Goal: Task Accomplishment & Management: Complete application form

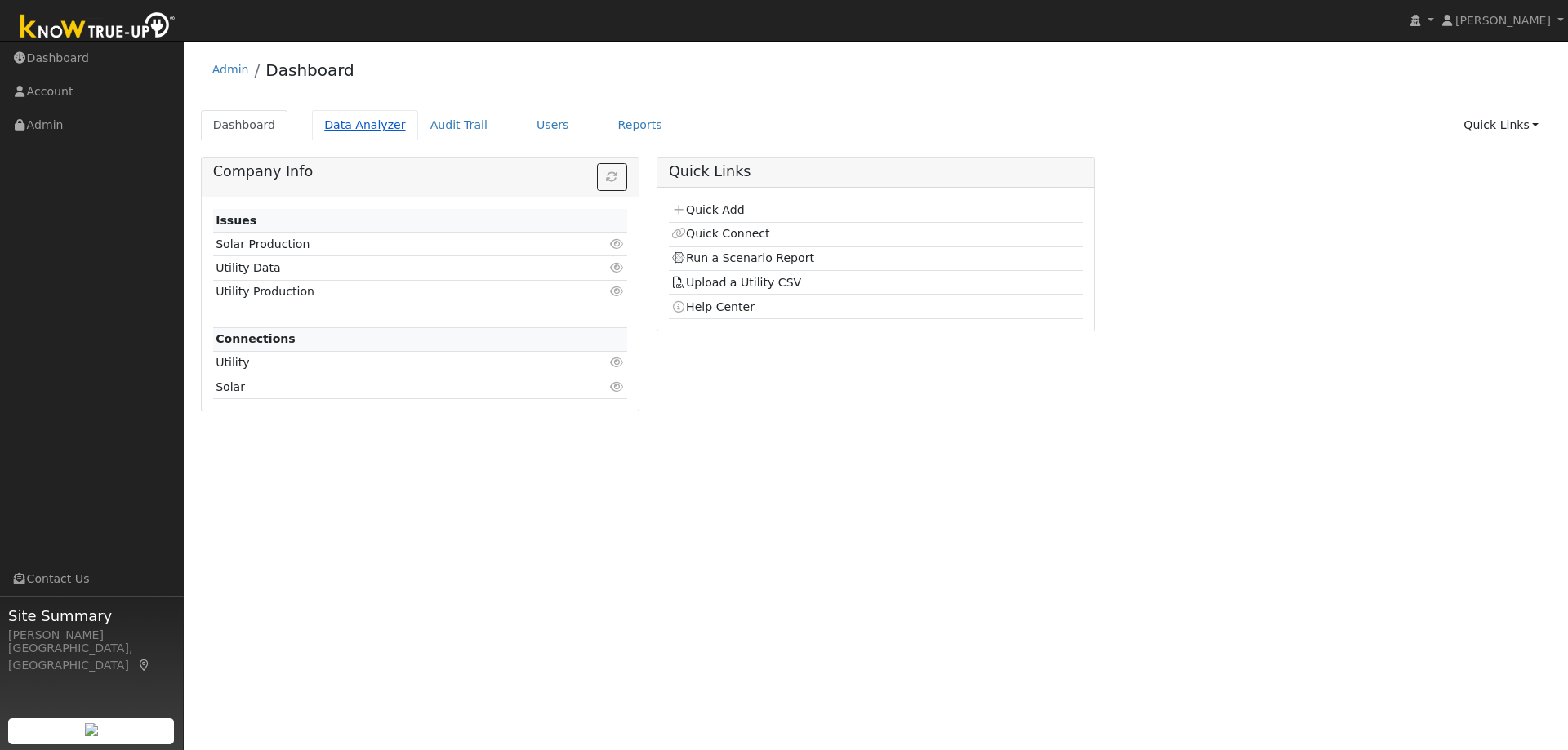
click at [346, 126] on link "Data Analyzer" at bounding box center [364, 125] width 106 height 30
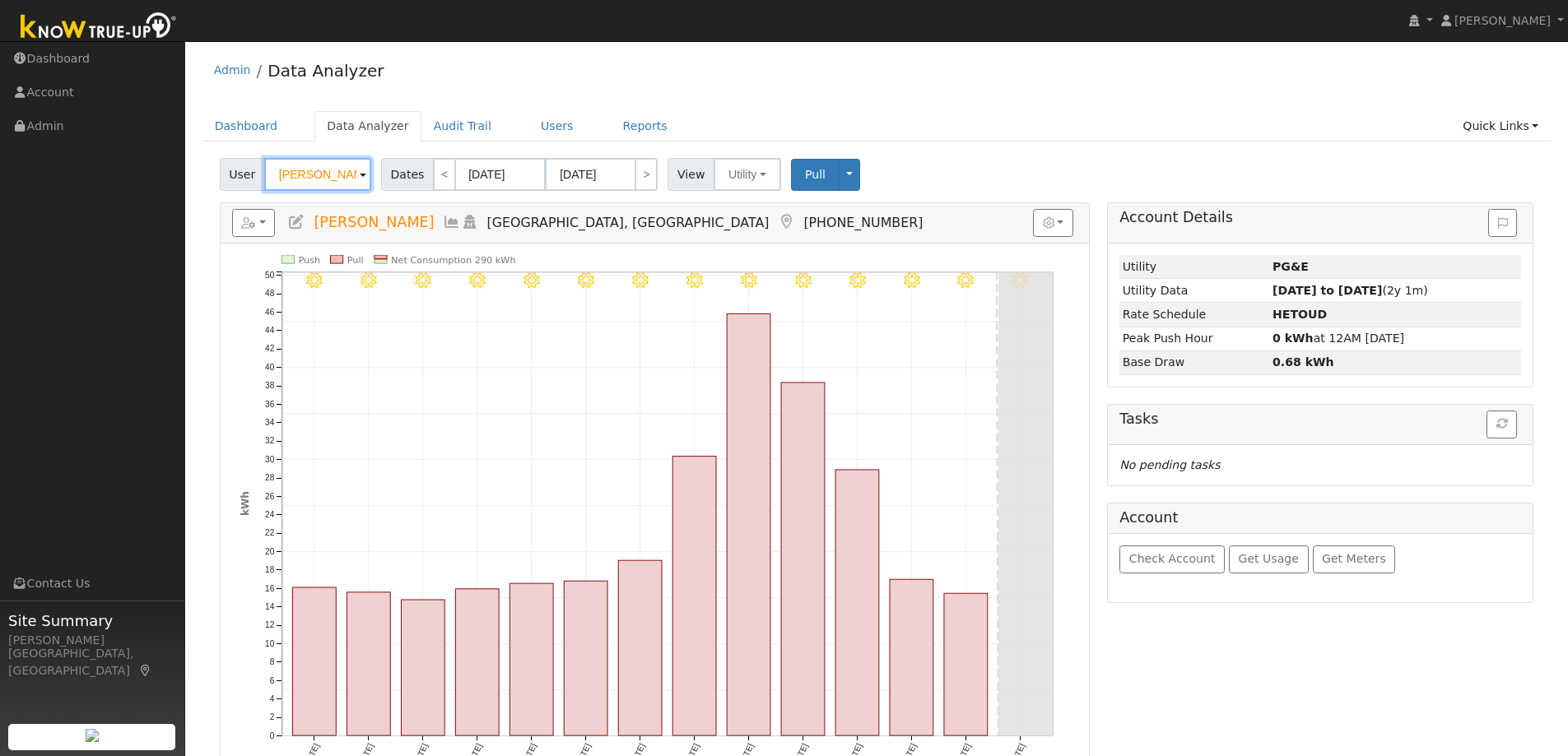
click at [309, 177] on input "Steve Sardella" at bounding box center [318, 175] width 107 height 33
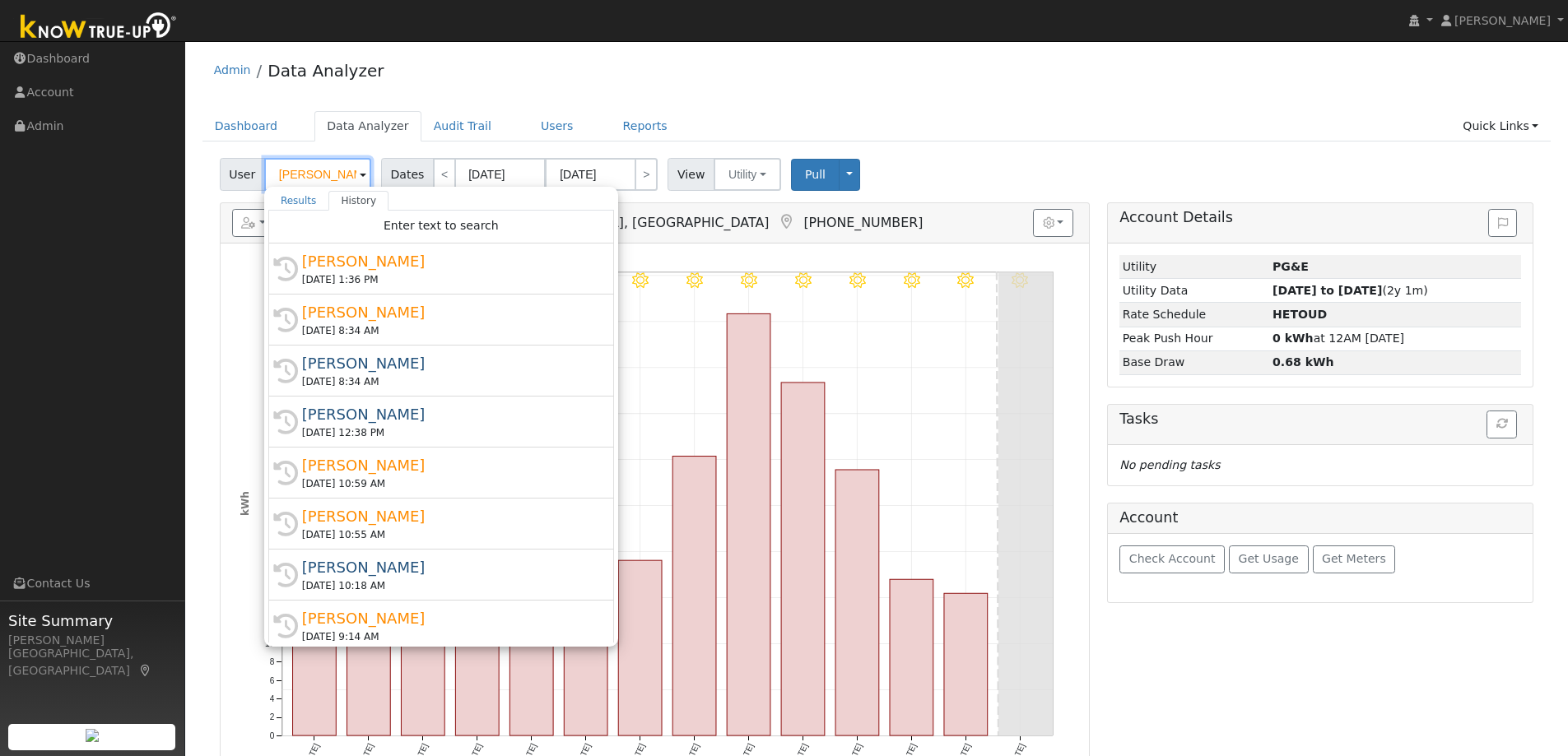
click at [309, 177] on input "Steve Sardella" at bounding box center [318, 175] width 107 height 33
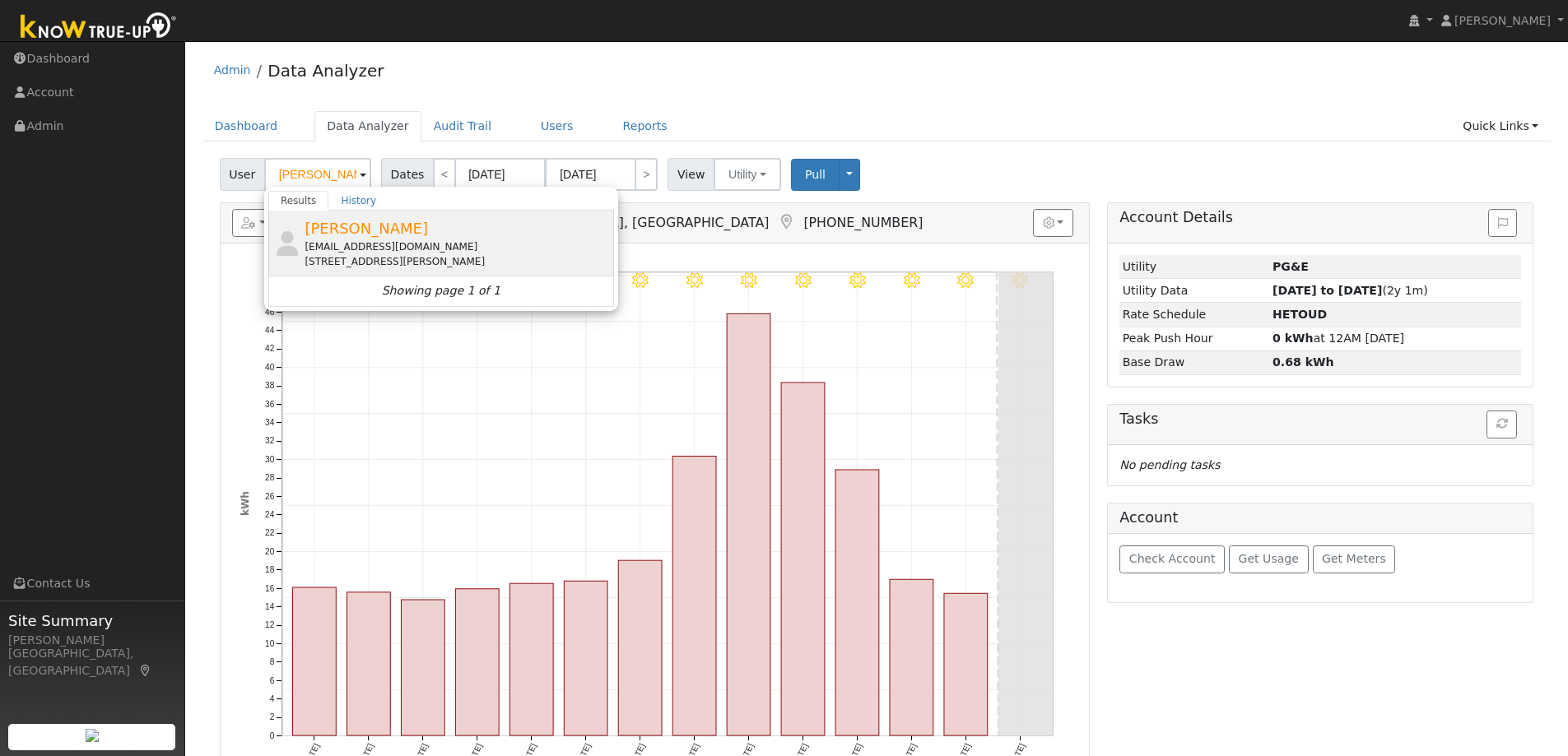
click at [367, 242] on div "galericks06@gmail.com" at bounding box center [457, 247] width 305 height 15
type input "Gale Ricks"
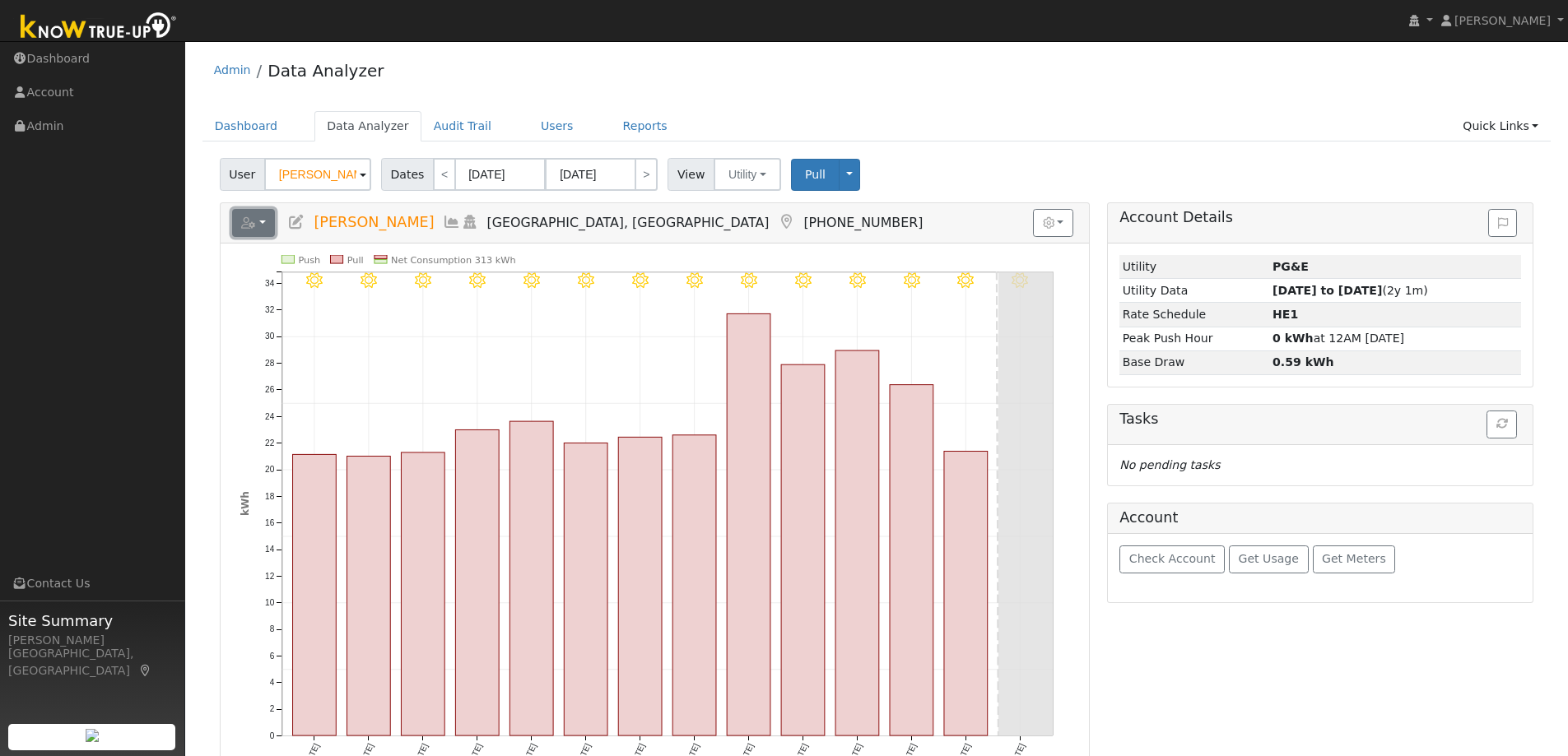
drag, startPoint x: 249, startPoint y: 224, endPoint x: 259, endPoint y: 217, distance: 12.2
click at [250, 224] on icon "button" at bounding box center [249, 223] width 15 height 12
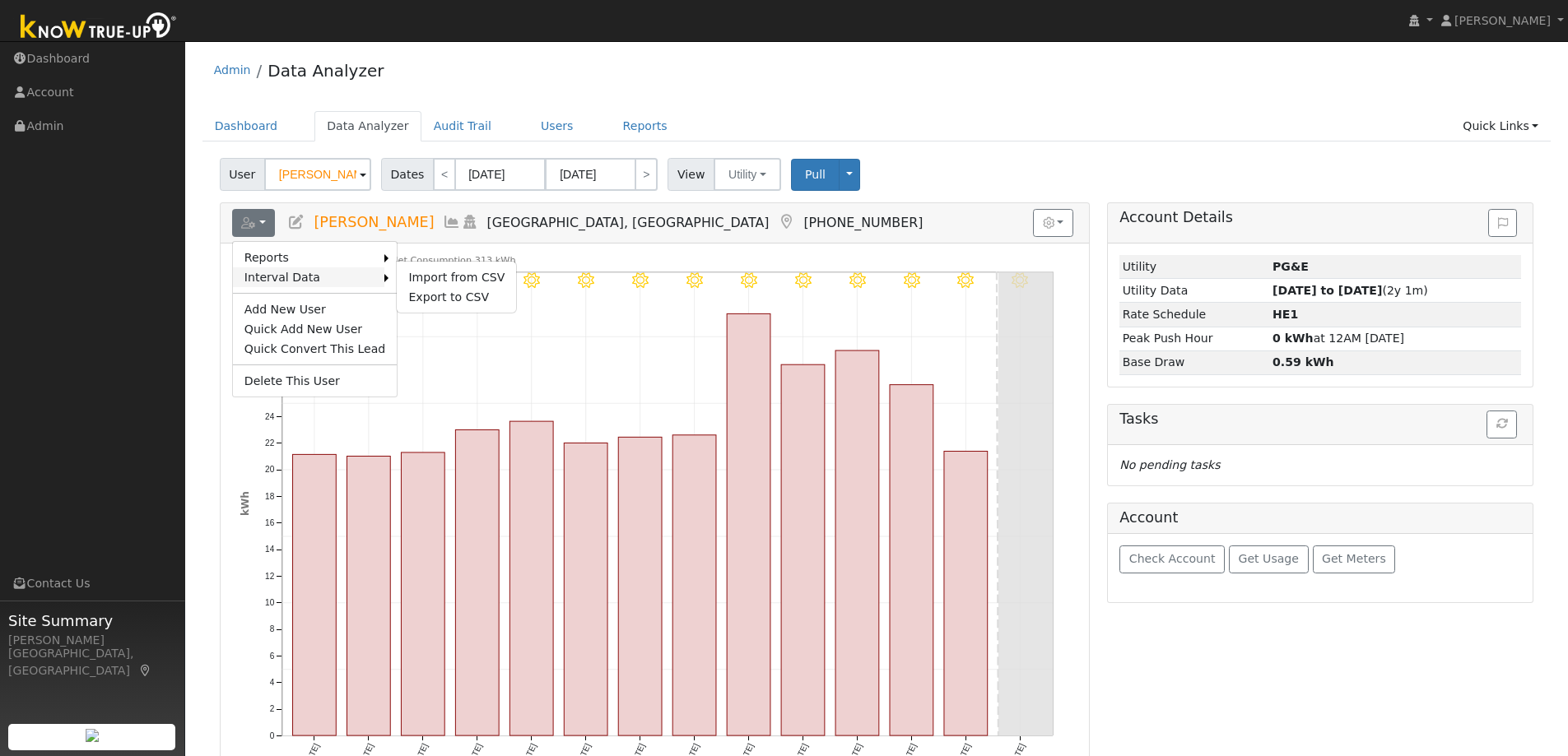
click at [295, 276] on link "Interval Data" at bounding box center [309, 278] width 153 height 20
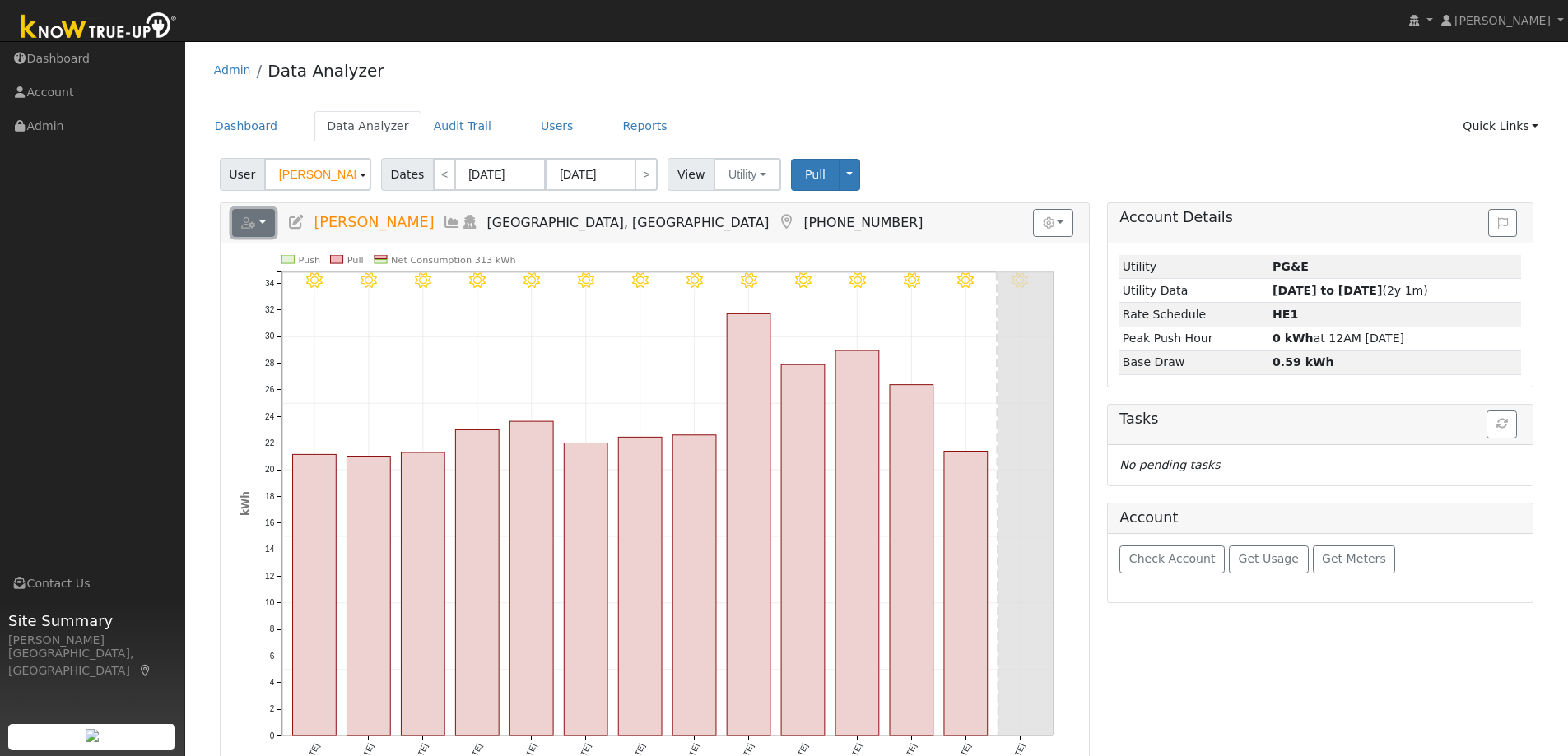
click at [262, 222] on button "button" at bounding box center [254, 223] width 44 height 28
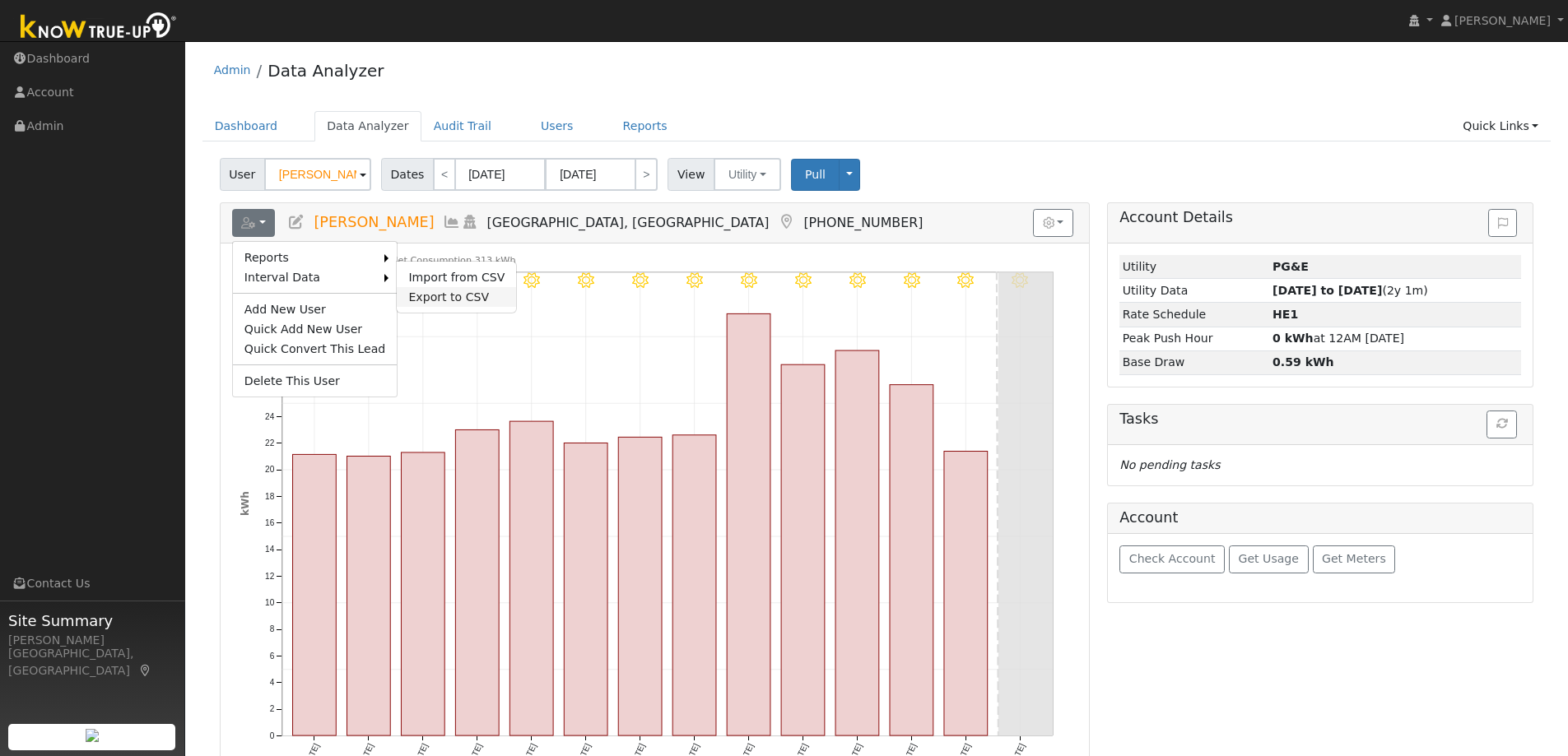
click at [402, 298] on link "Export to CSV" at bounding box center [456, 297] width 119 height 20
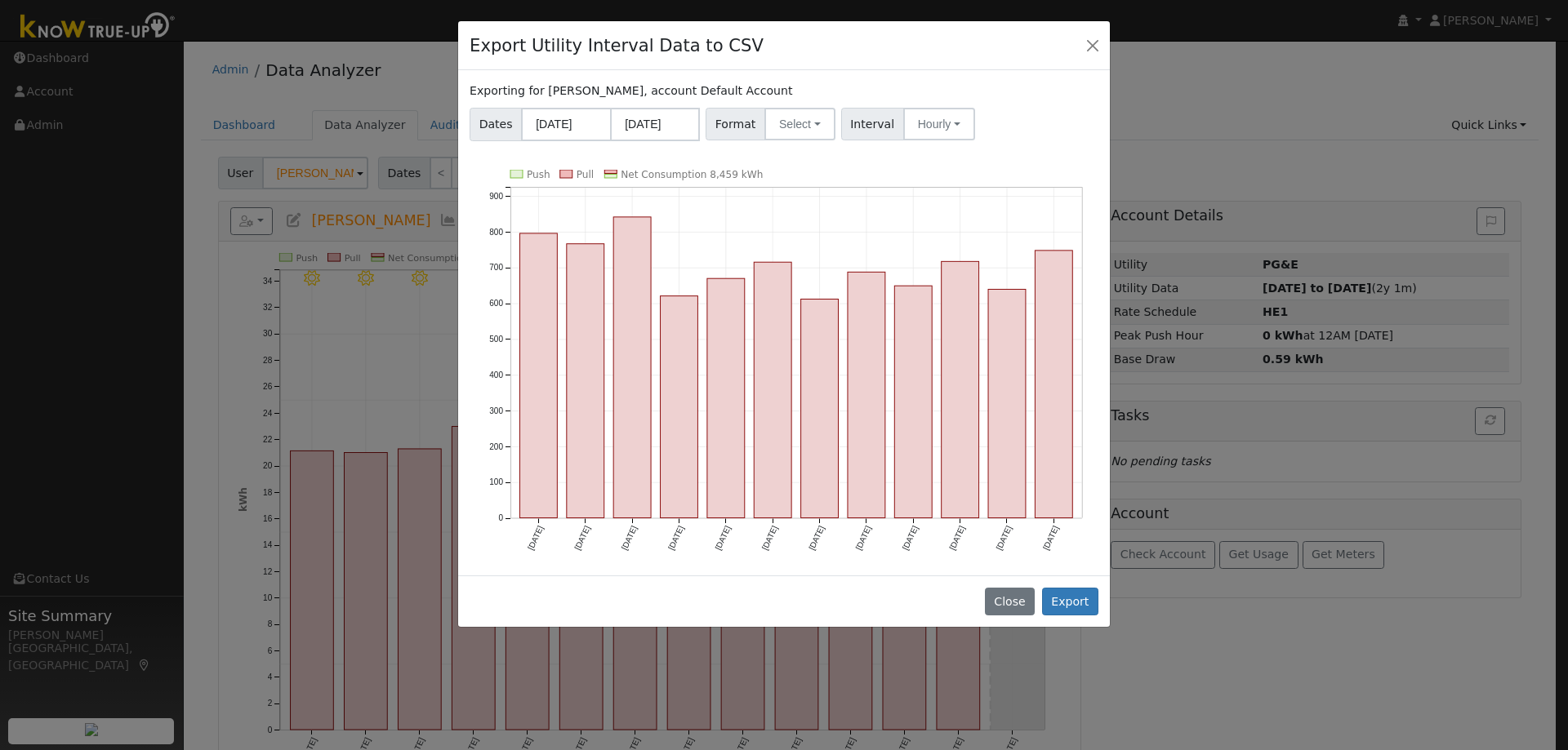
click at [827, 120] on div "Format Select Generic PG&E SCE SDGE Aurora Energy Toolbase OpenSolar Solargraf" at bounding box center [771, 124] width 135 height 33
click at [802, 132] on button "Select" at bounding box center [800, 124] width 71 height 33
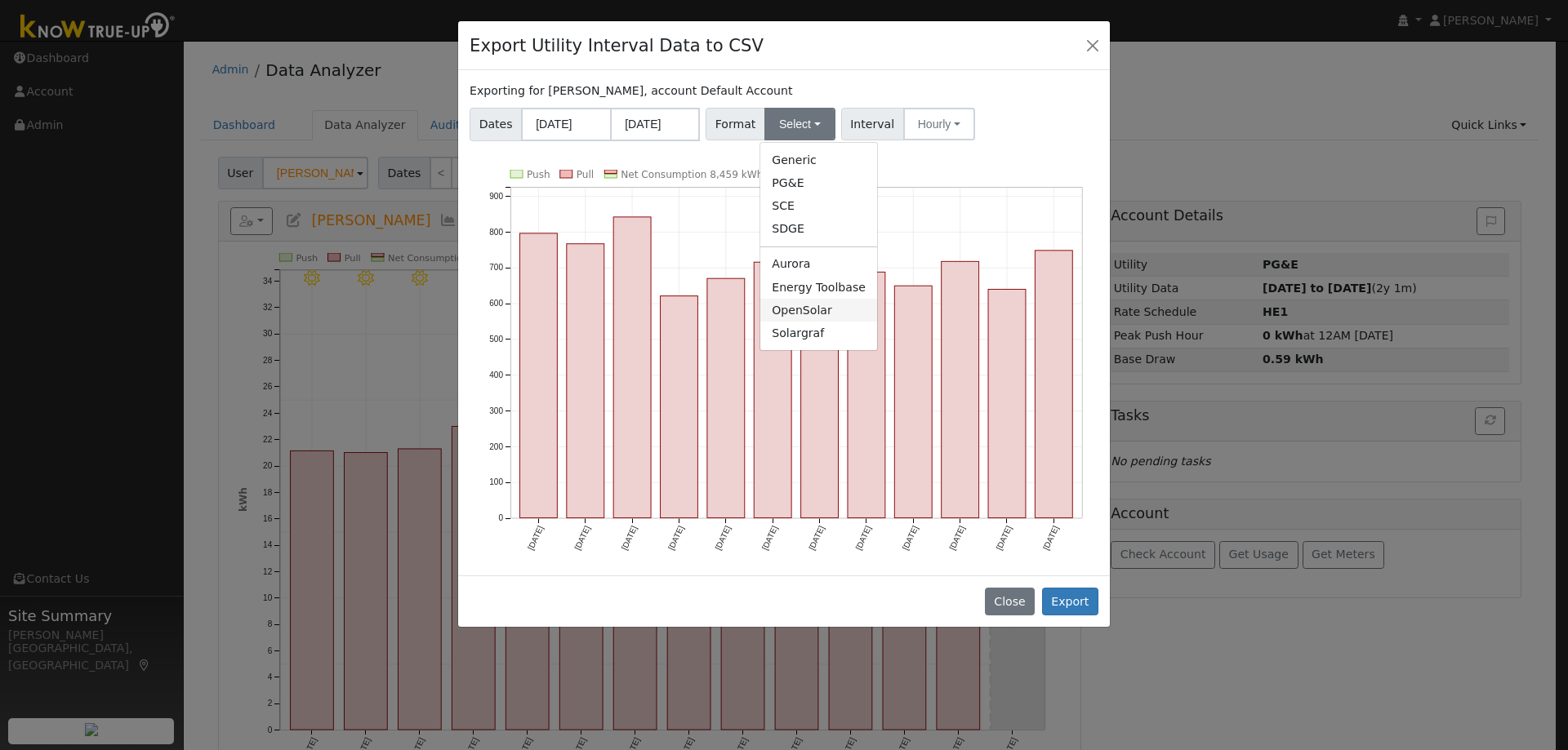
click at [801, 319] on link "OpenSolar" at bounding box center [819, 310] width 117 height 23
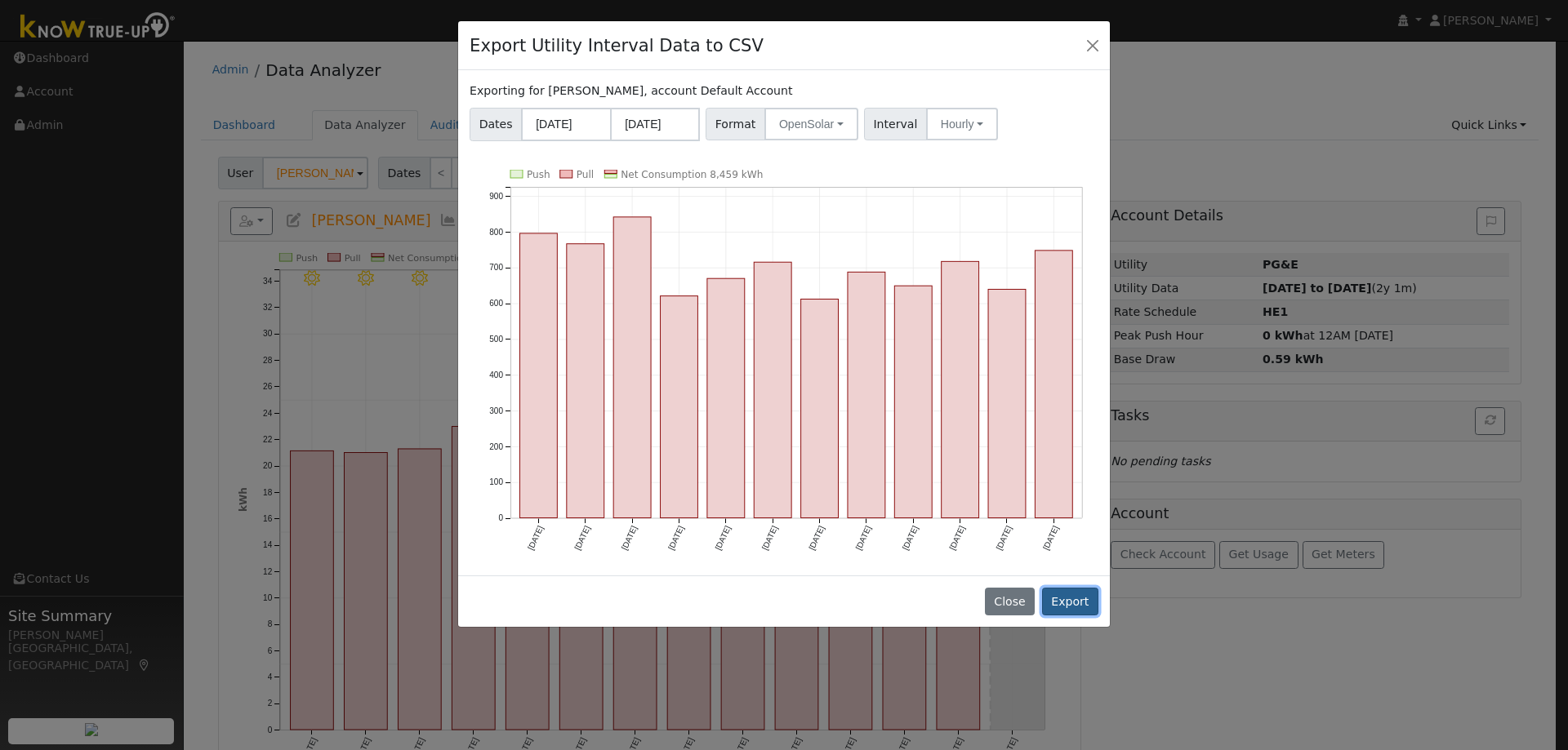
click at [1076, 597] on button "Export" at bounding box center [1070, 602] width 56 height 28
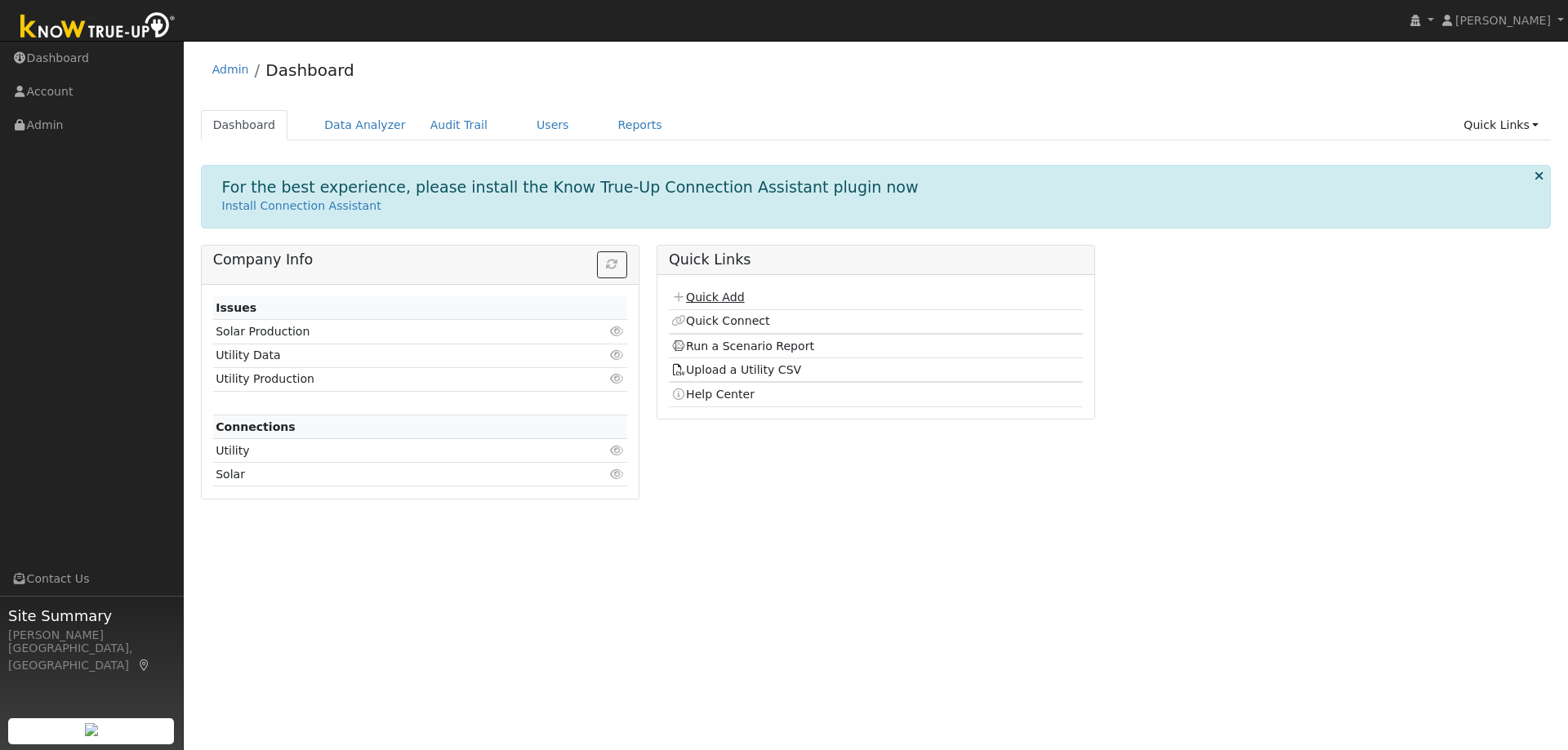
click at [706, 303] on link "Quick Add" at bounding box center [707, 297] width 72 height 13
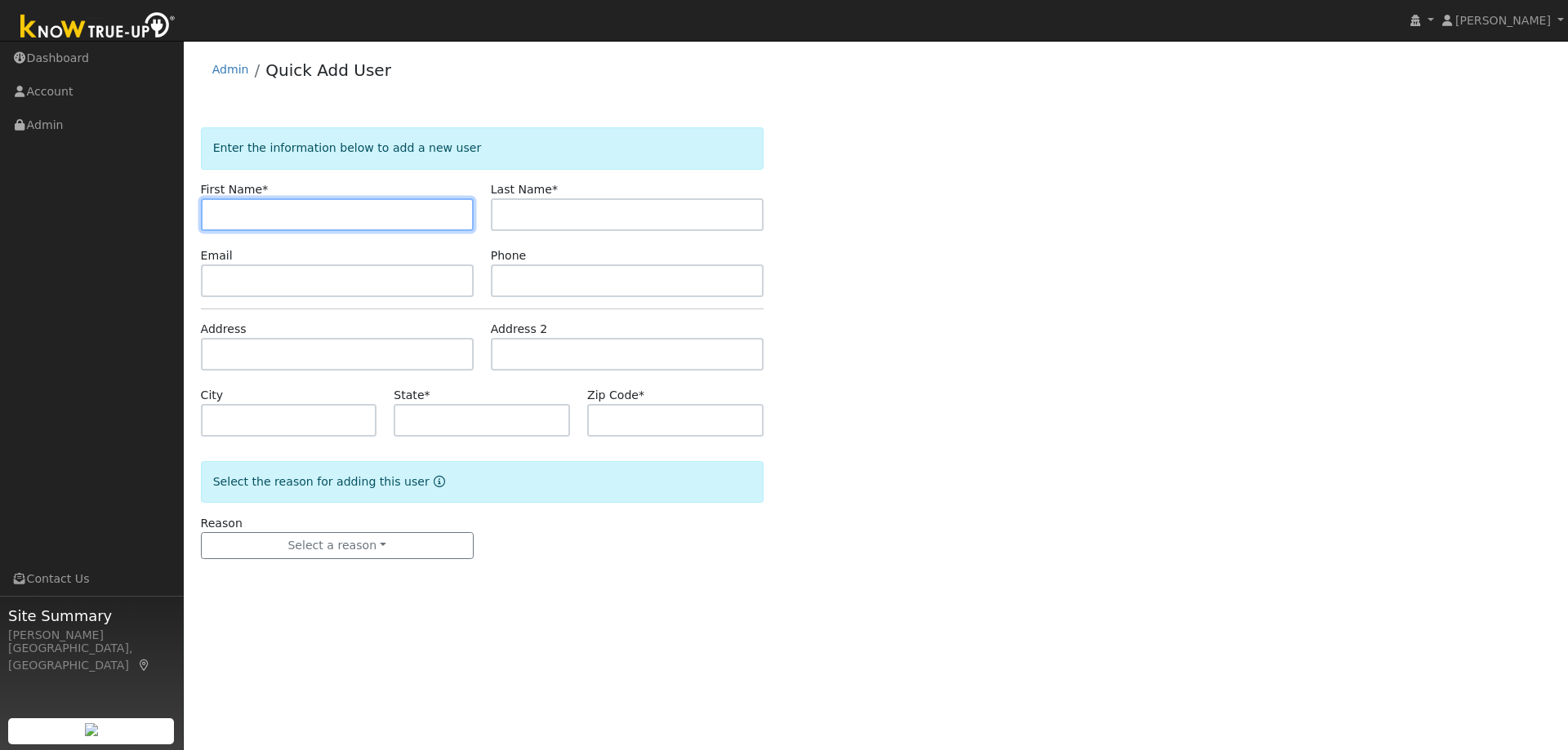
click at [248, 207] on input "text" at bounding box center [337, 215] width 273 height 33
paste input "Steve Gomes-Figueira"
drag, startPoint x: 354, startPoint y: 215, endPoint x: 250, endPoint y: 217, distance: 104.0
click at [250, 217] on input "Steve Gomes-Figueira" at bounding box center [337, 215] width 273 height 33
type input "Steve"
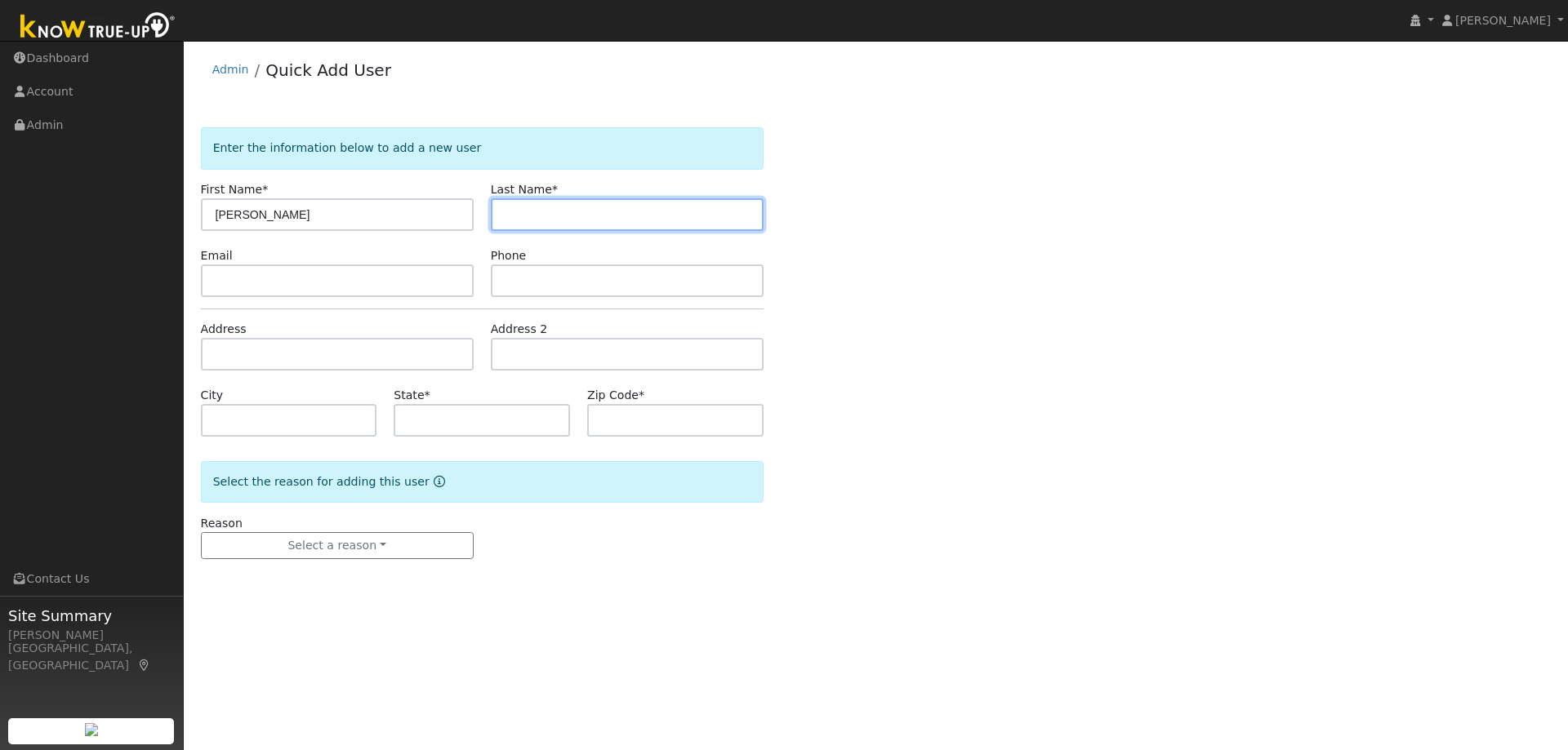
paste input "Gomes-Figueira"
type input "Gomes-Figueira"
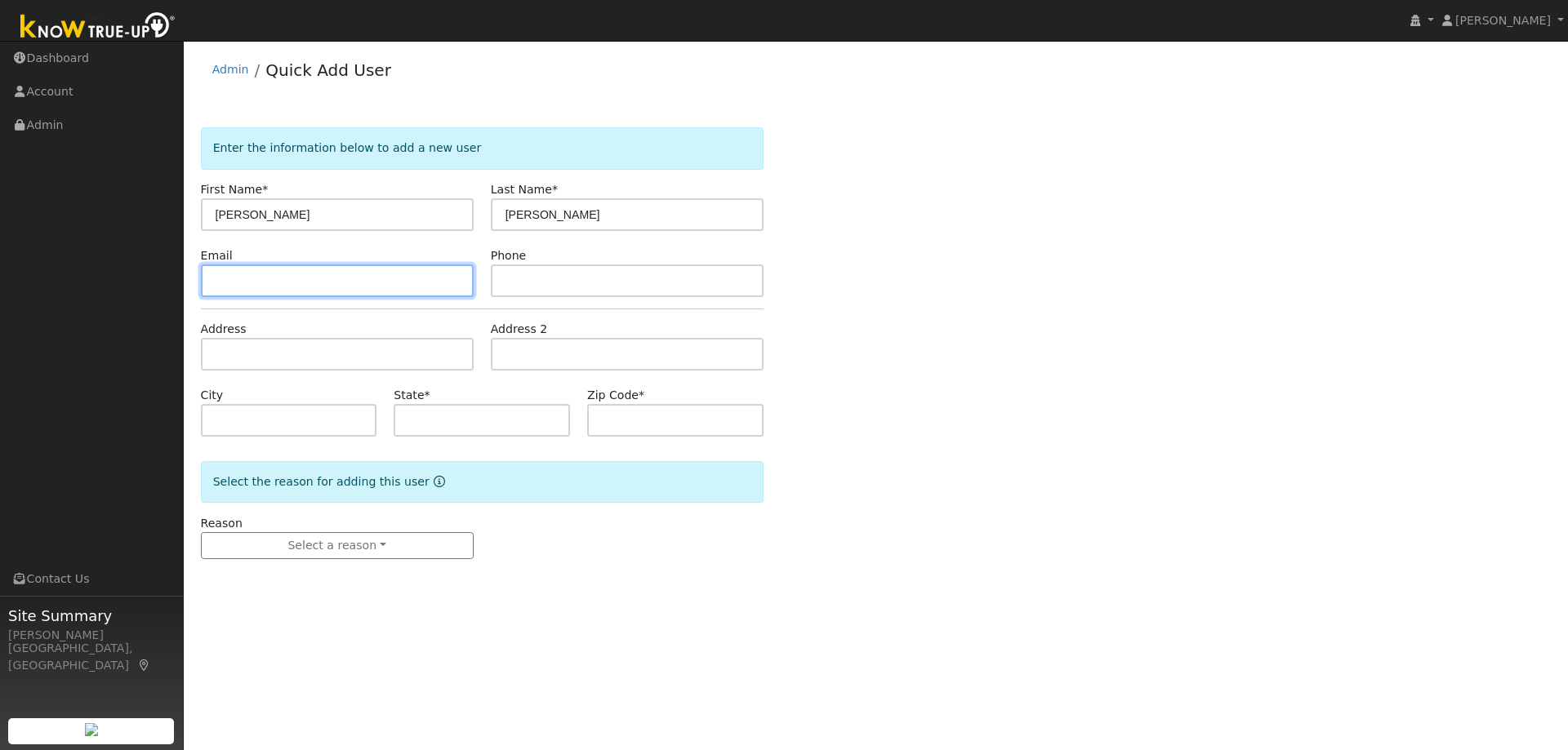
drag, startPoint x: 373, startPoint y: 286, endPoint x: 419, endPoint y: 289, distance: 46.1
click at [373, 286] on input "text" at bounding box center [337, 281] width 273 height 33
paste input "smgf32@comcast.net"
type input "smgf32@comcast.net"
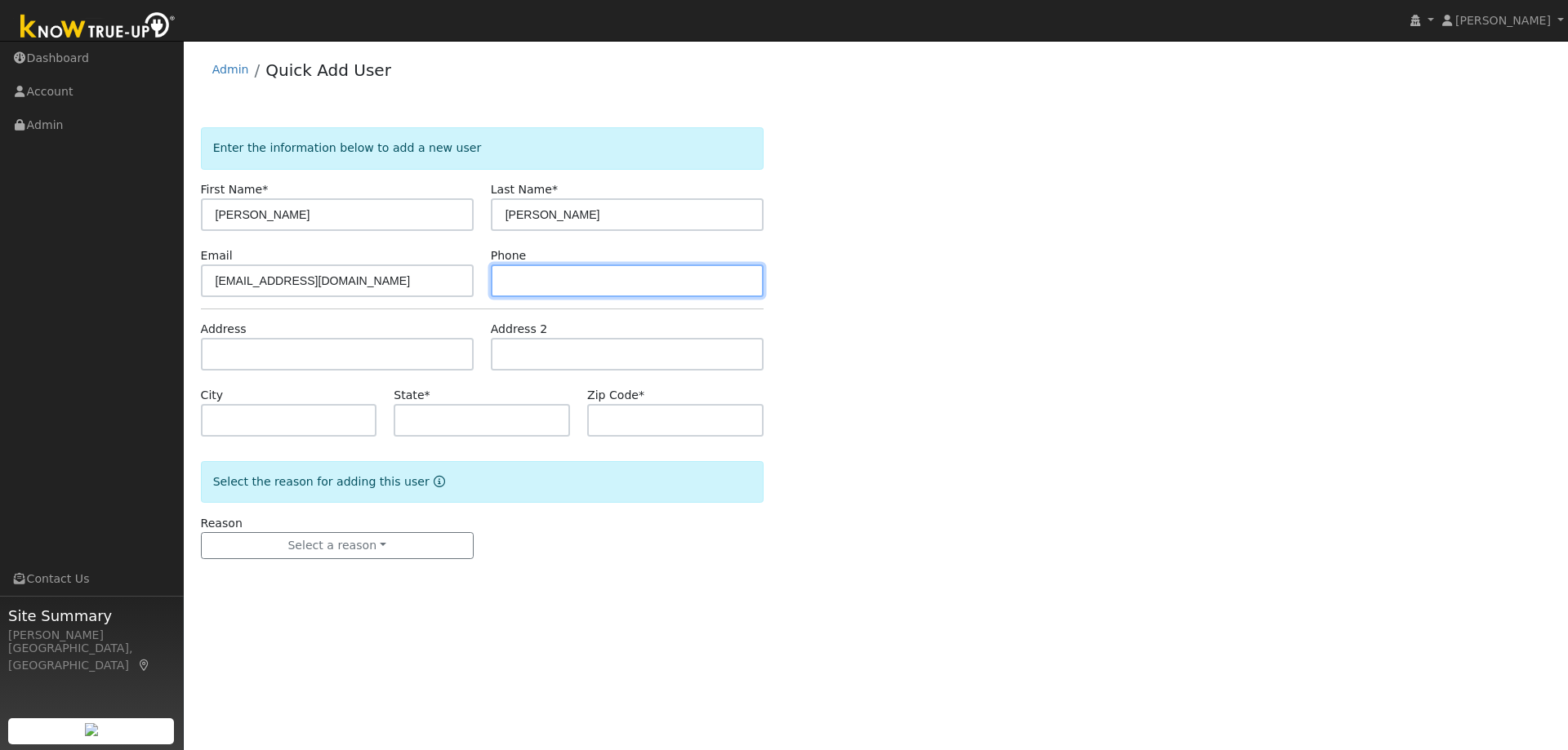
click at [646, 289] on input "text" at bounding box center [628, 281] width 273 height 33
paste input "5103960848"
type input "5103960848"
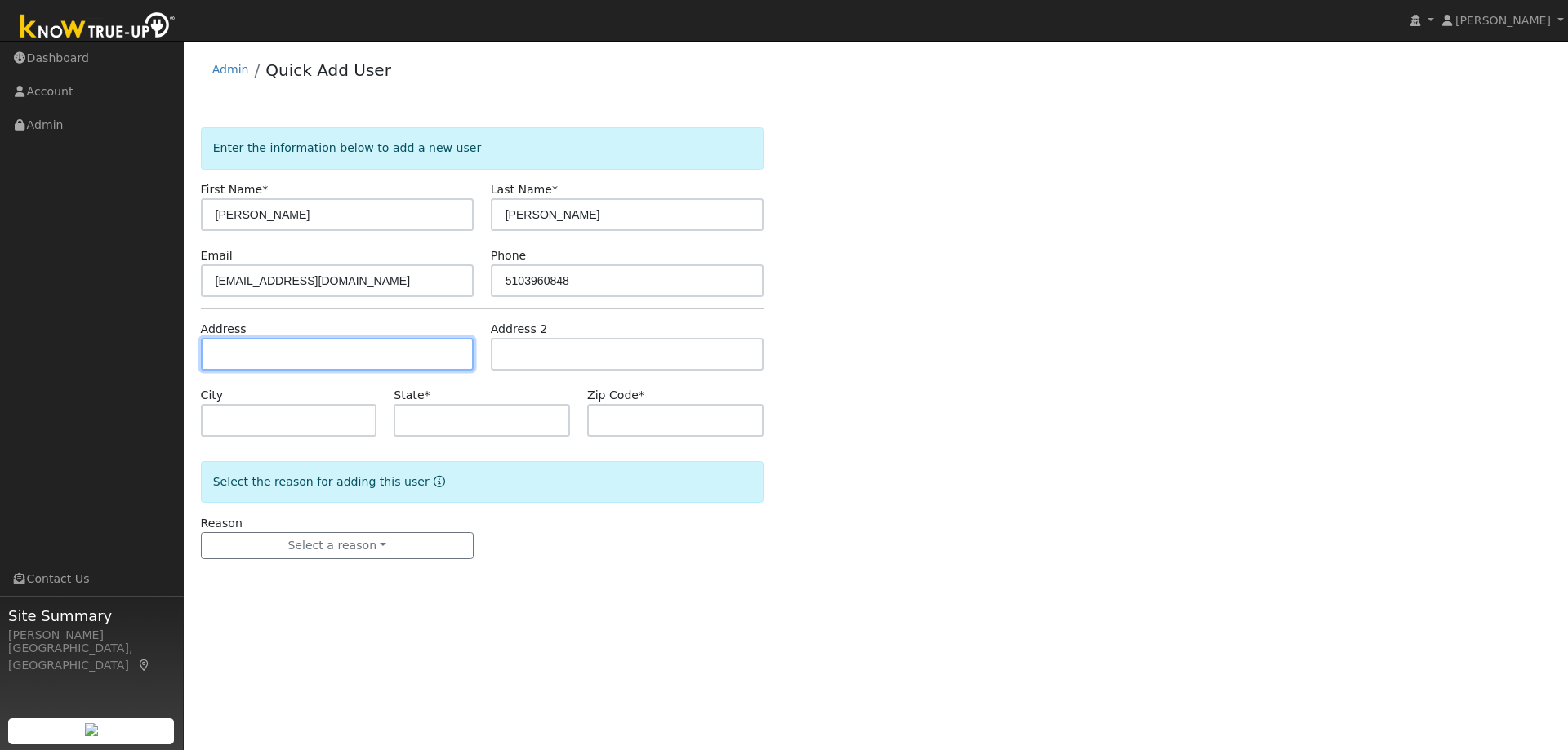
click at [389, 347] on input "text" at bounding box center [337, 354] width 273 height 33
paste input "1302 Bermingham St, Oakley"
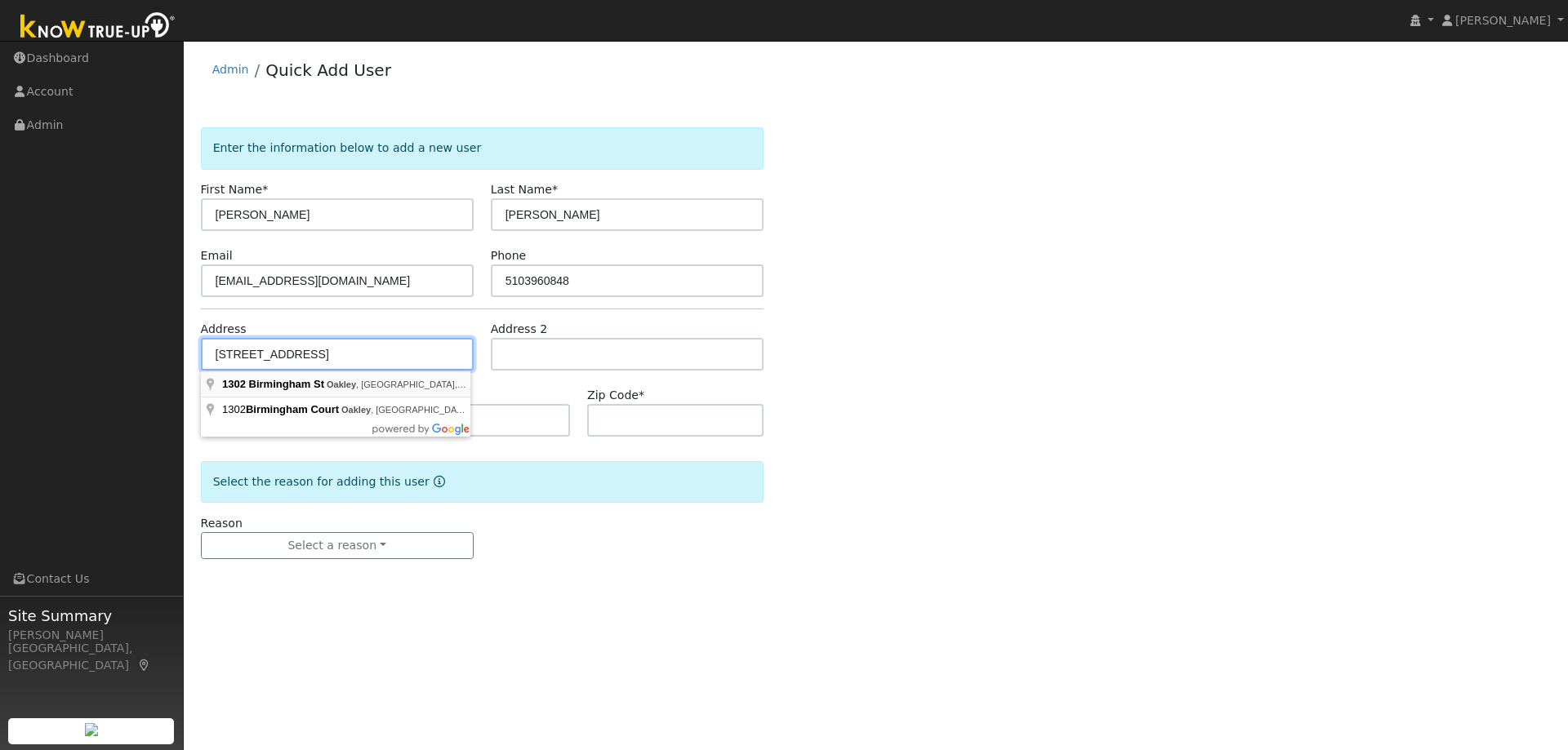
type input "1302 Birmingham Street"
type input "Oakley"
type input "CA"
type input "94561"
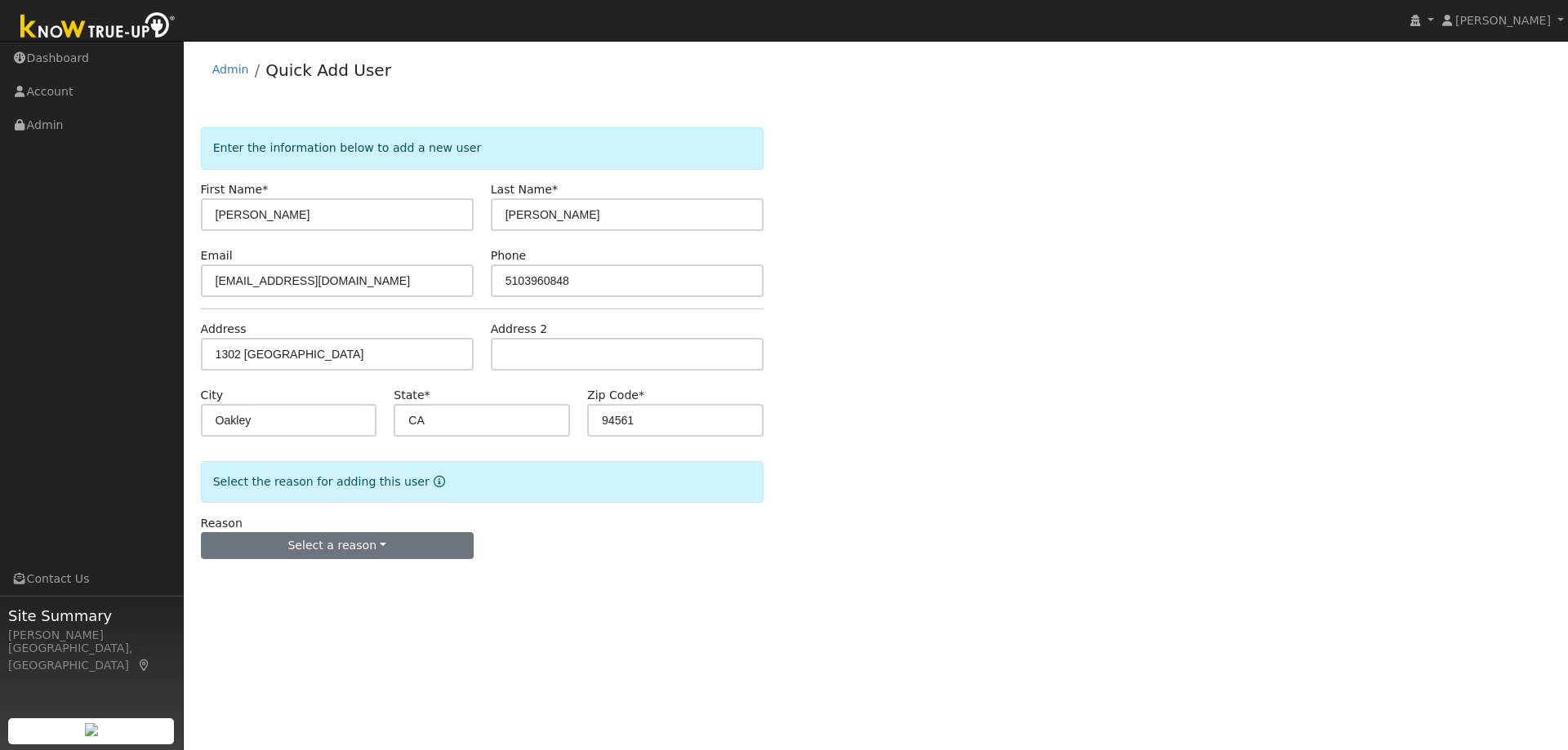
drag, startPoint x: 314, startPoint y: 567, endPoint x: 311, endPoint y: 557, distance: 10.4
click at [313, 567] on form "Enter the information below to add a new user First Name * Steve Last Name * Go…" at bounding box center [482, 359] width 563 height 465
click at [310, 552] on button "Select a reason" at bounding box center [337, 546] width 273 height 28
click at [244, 580] on link "New lead" at bounding box center [291, 580] width 180 height 23
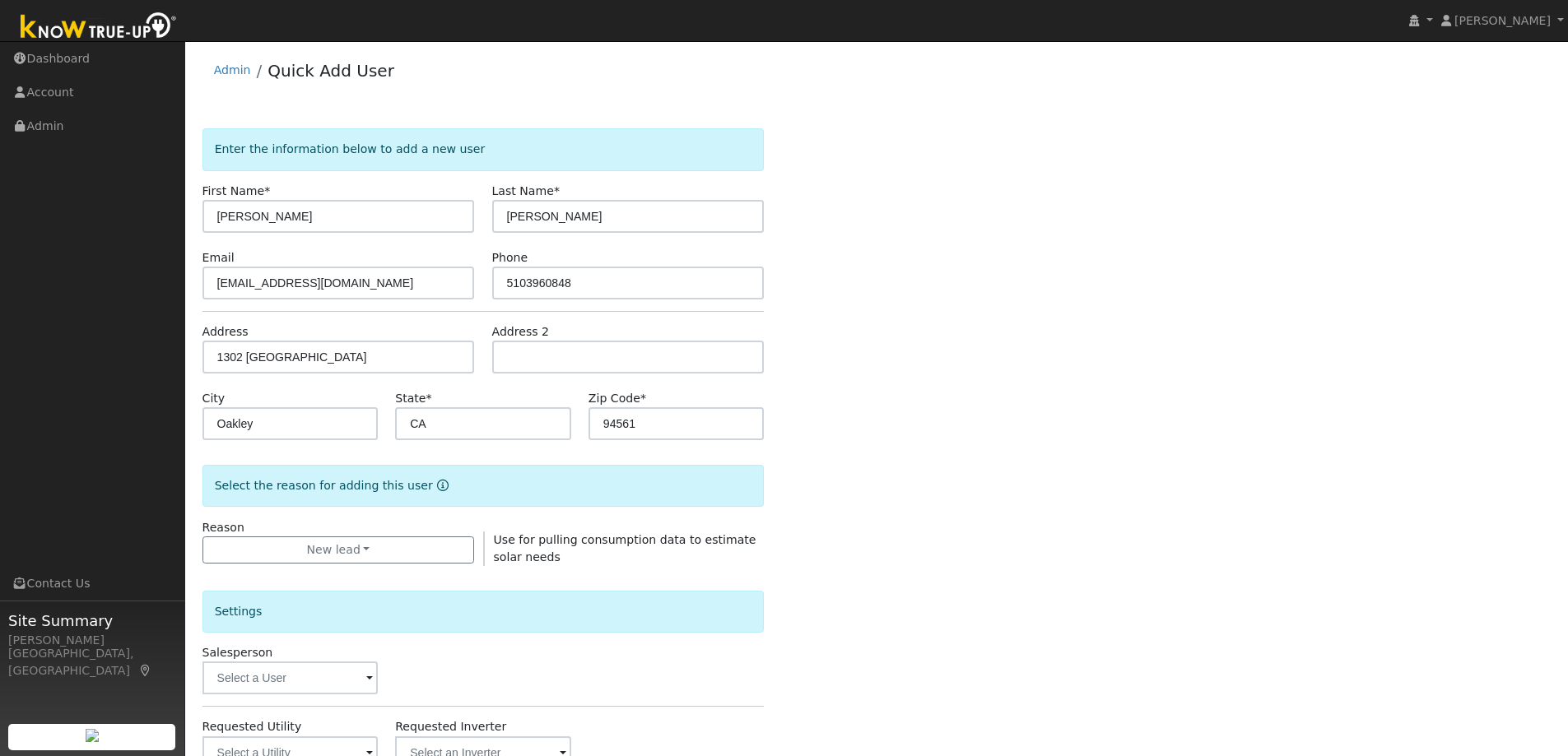
scroll to position [247, 0]
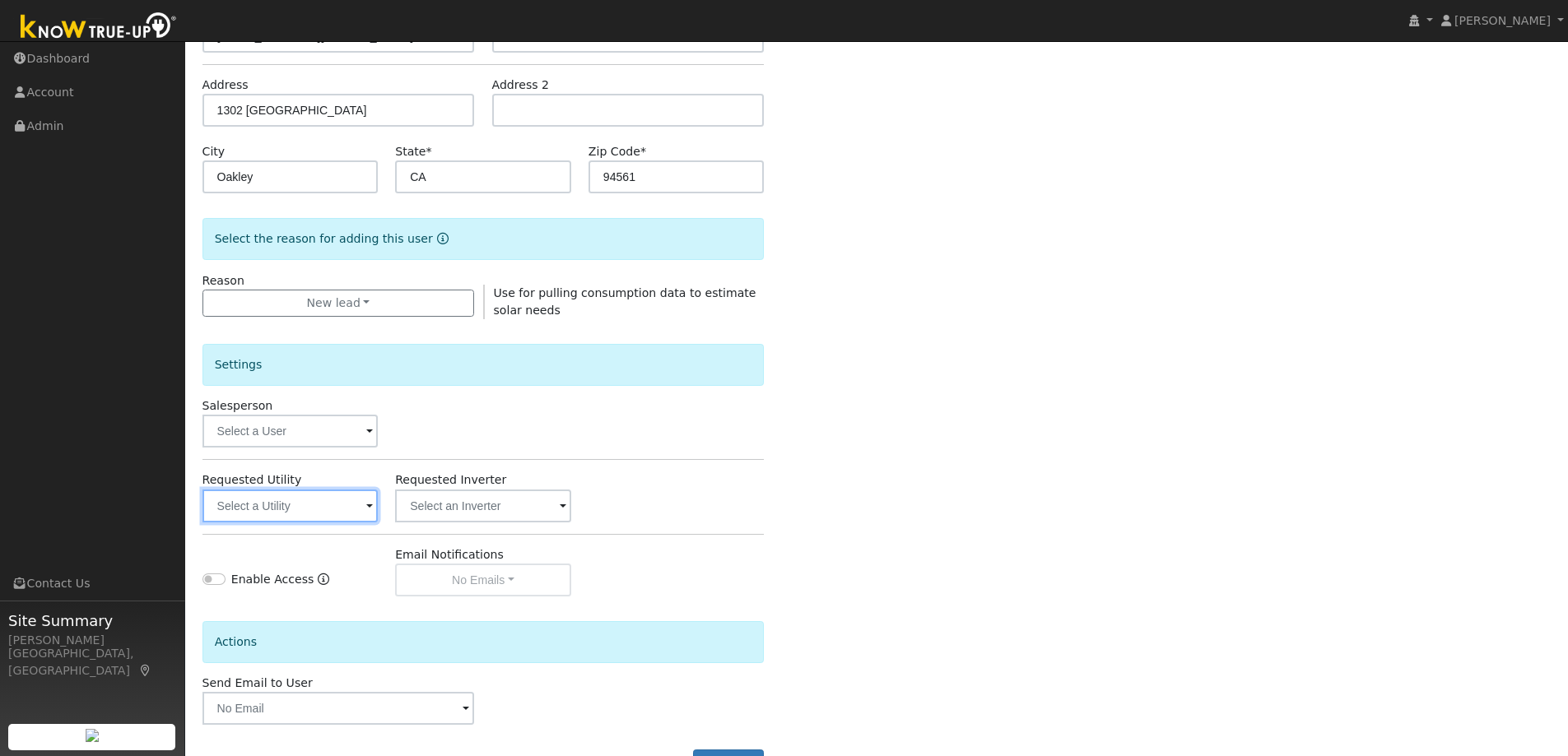
click at [240, 507] on input "text" at bounding box center [290, 506] width 176 height 33
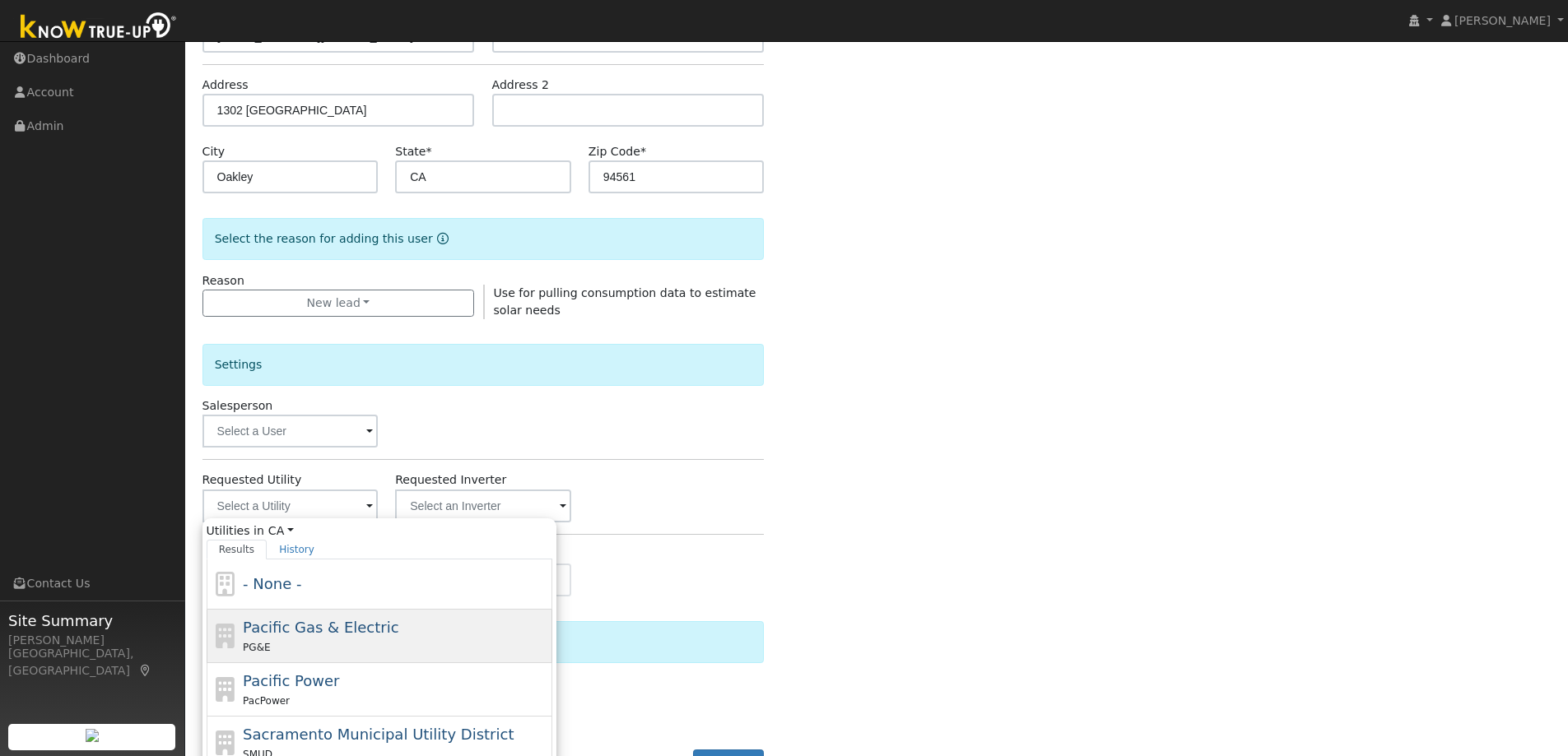
click at [332, 638] on div "PG&E" at bounding box center [396, 647] width 305 height 17
type input "Pacific Gas & Electric"
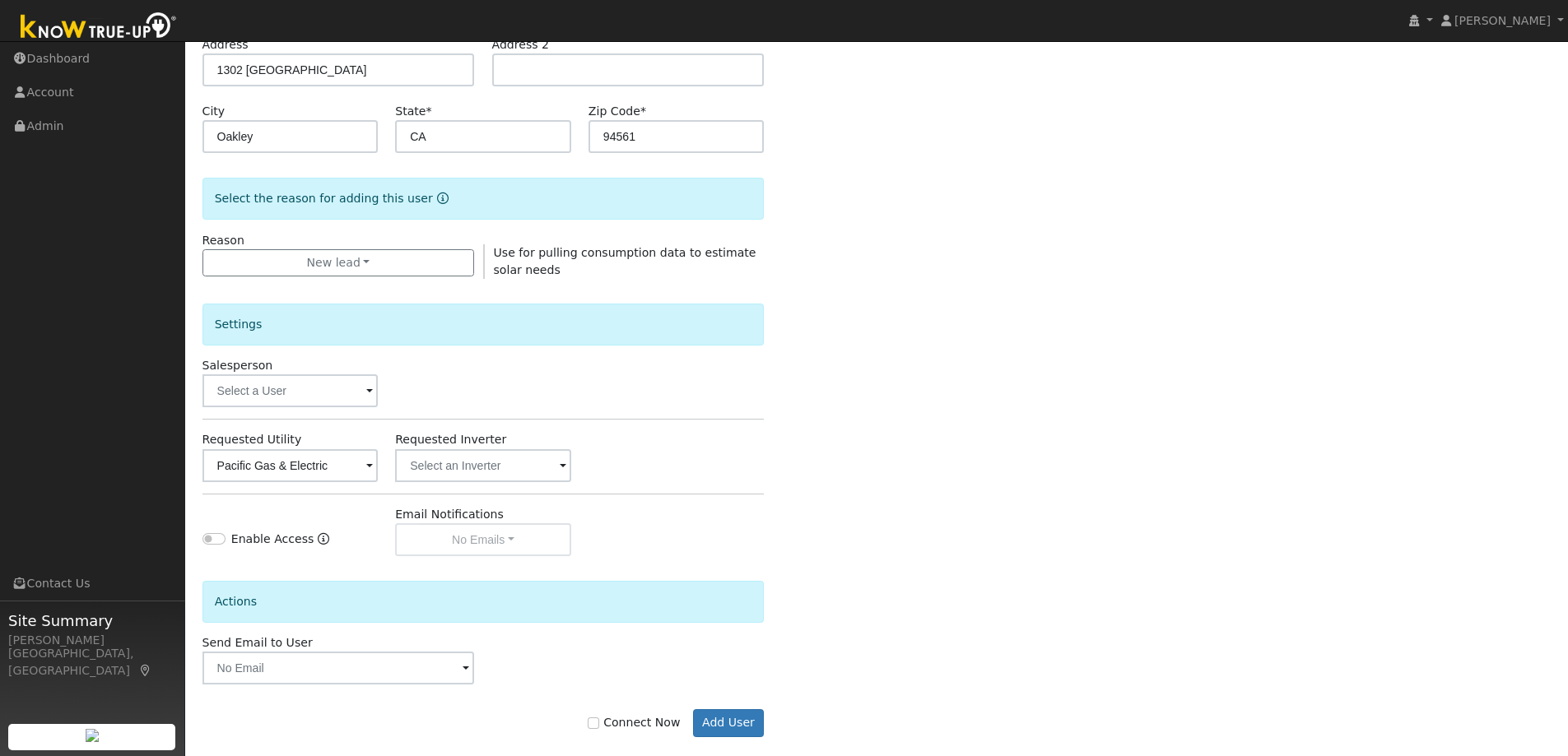
scroll to position [309, 0]
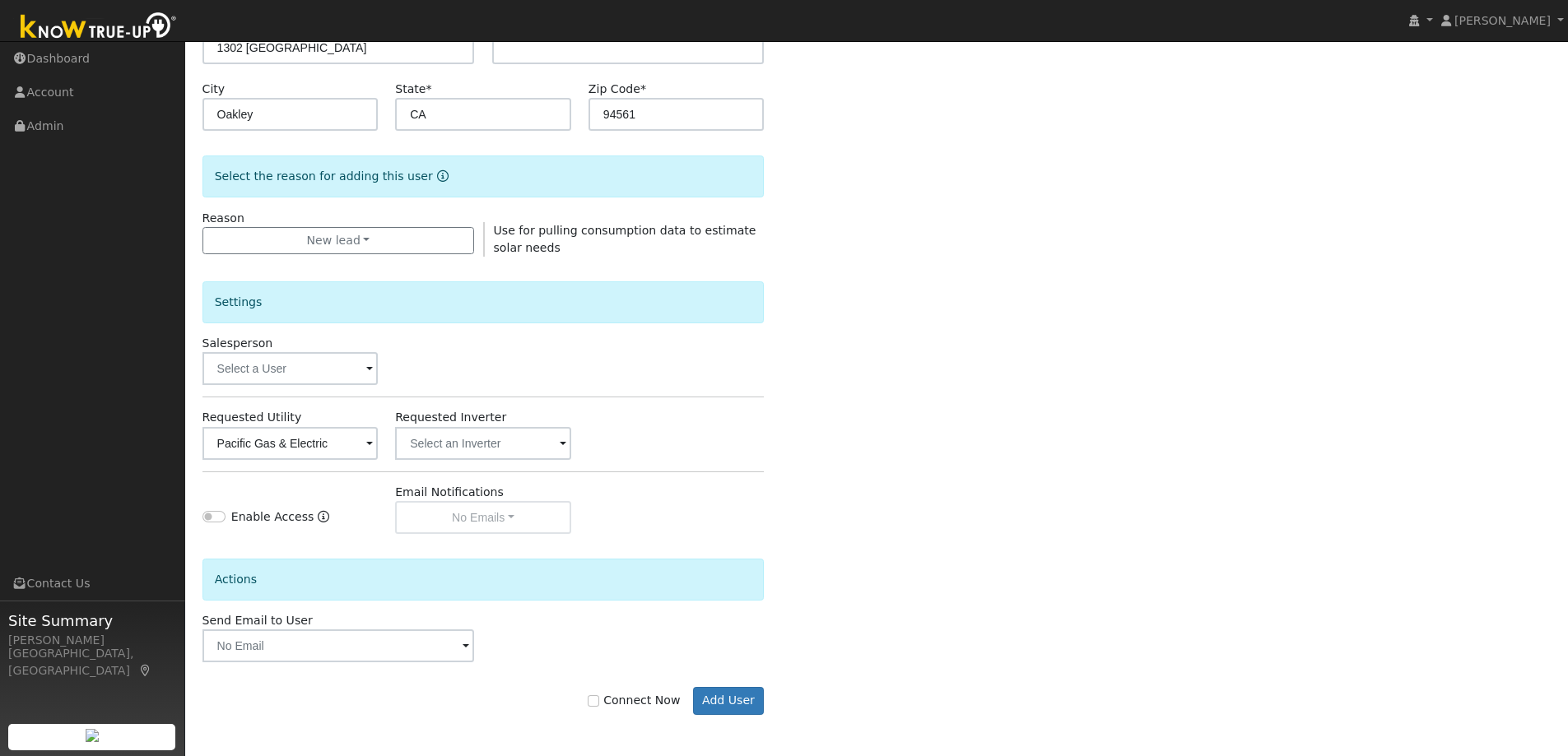
click at [623, 695] on label "Connect Now" at bounding box center [634, 700] width 92 height 17
click at [600, 695] on input "Connect Now" at bounding box center [594, 701] width 12 height 12
checkbox input "true"
click at [717, 697] on button "Add User" at bounding box center [729, 701] width 71 height 28
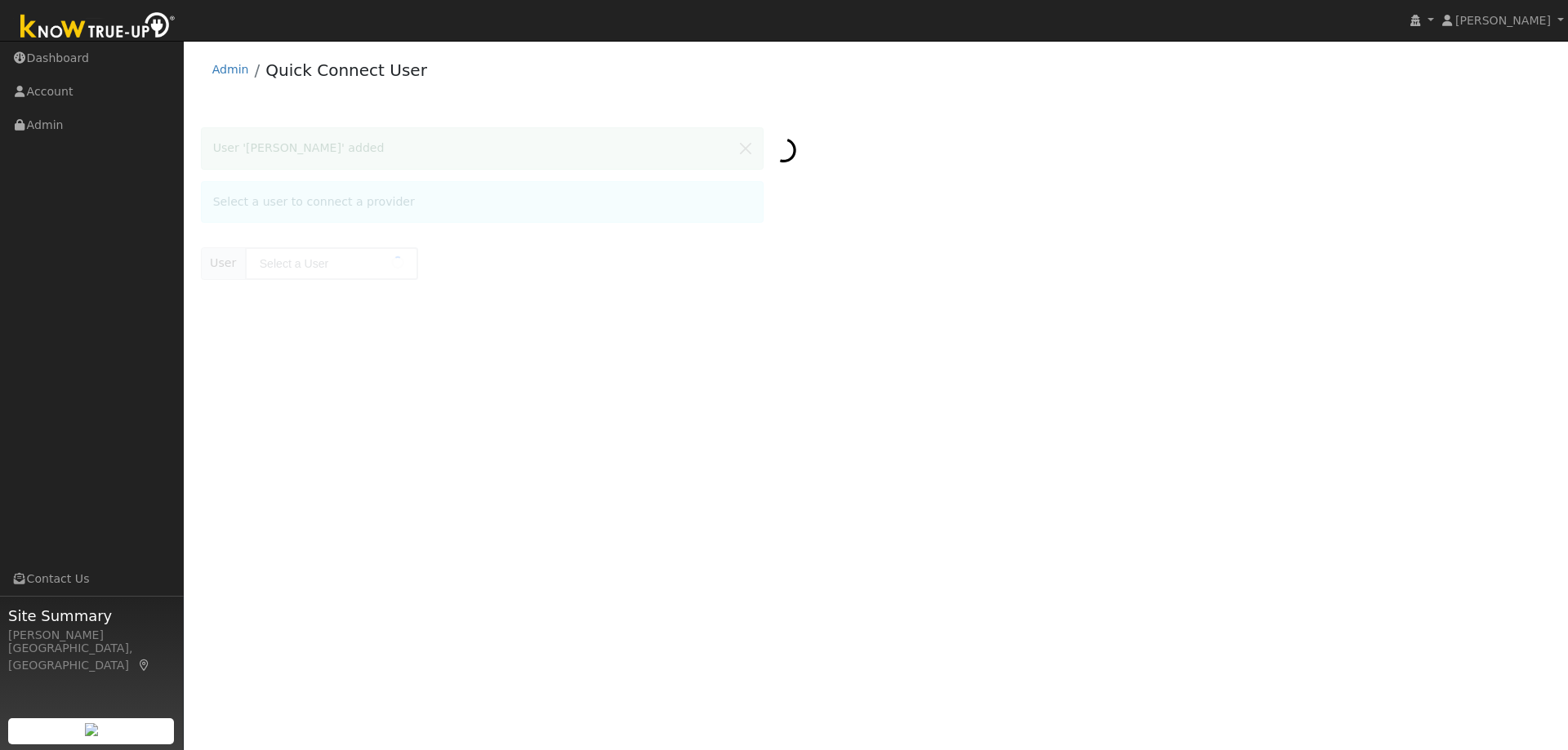
type input "[PERSON_NAME]"
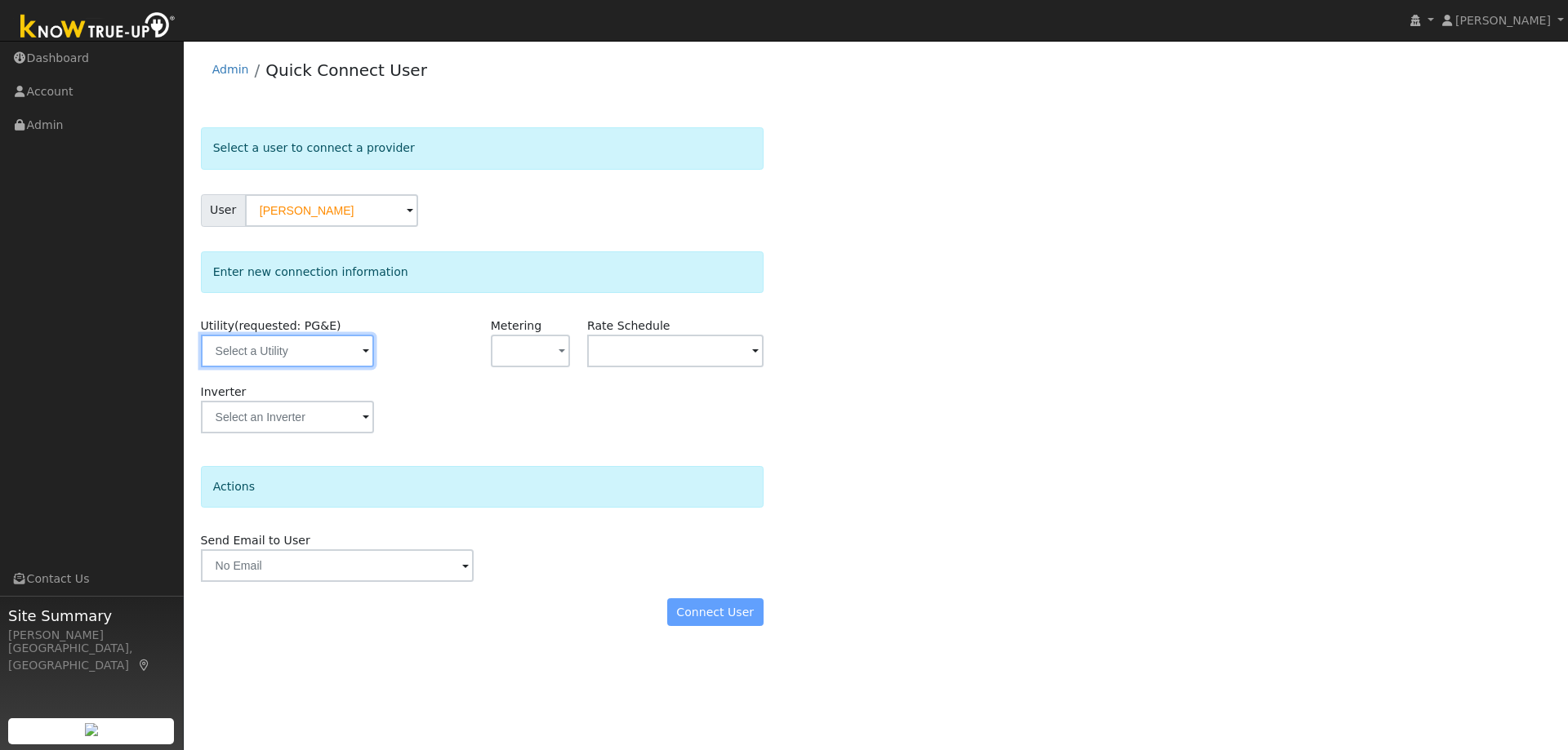
click at [315, 345] on input "text" at bounding box center [287, 351] width 173 height 33
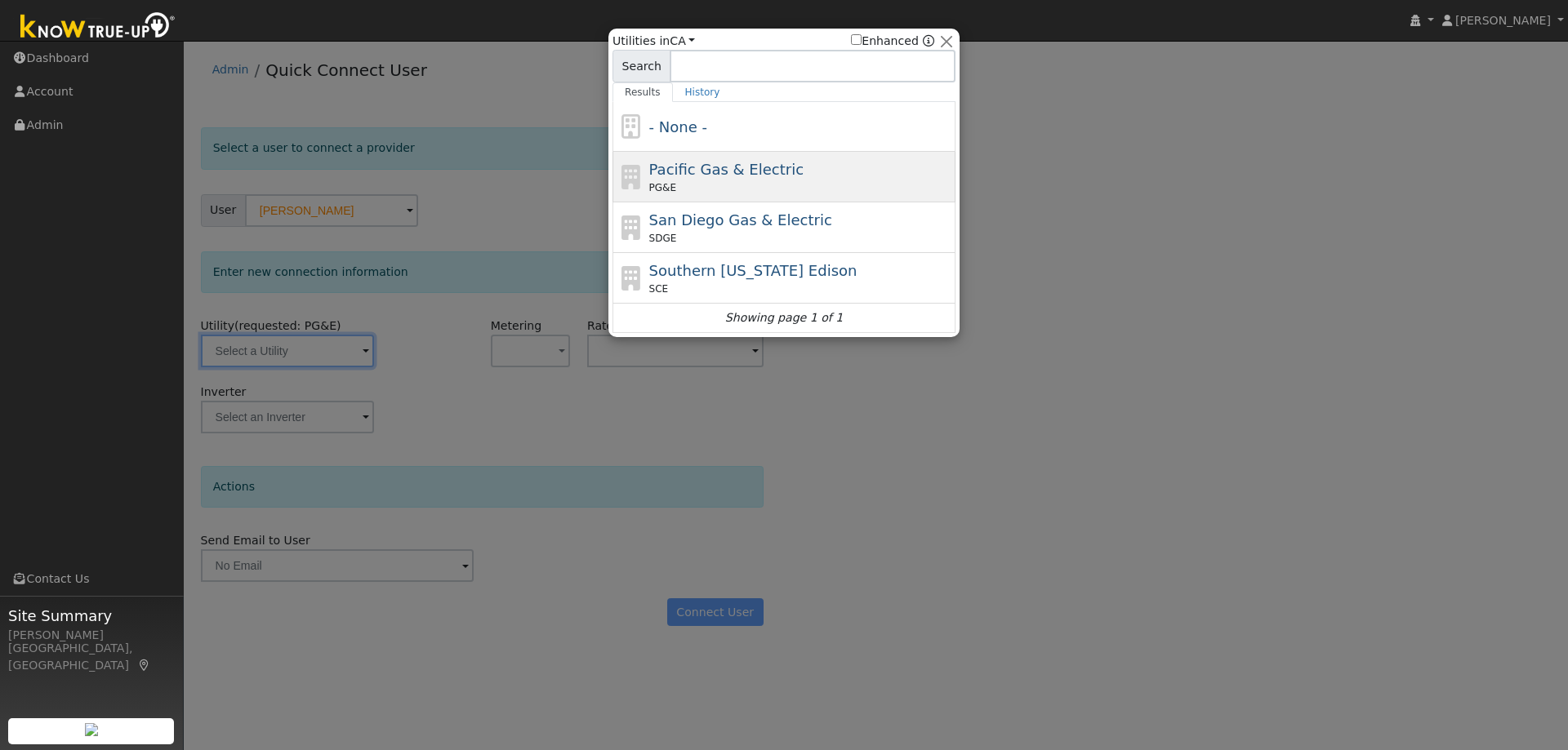
click at [703, 168] on span "Pacific Gas & Electric" at bounding box center [726, 169] width 155 height 17
type input "PG&E"
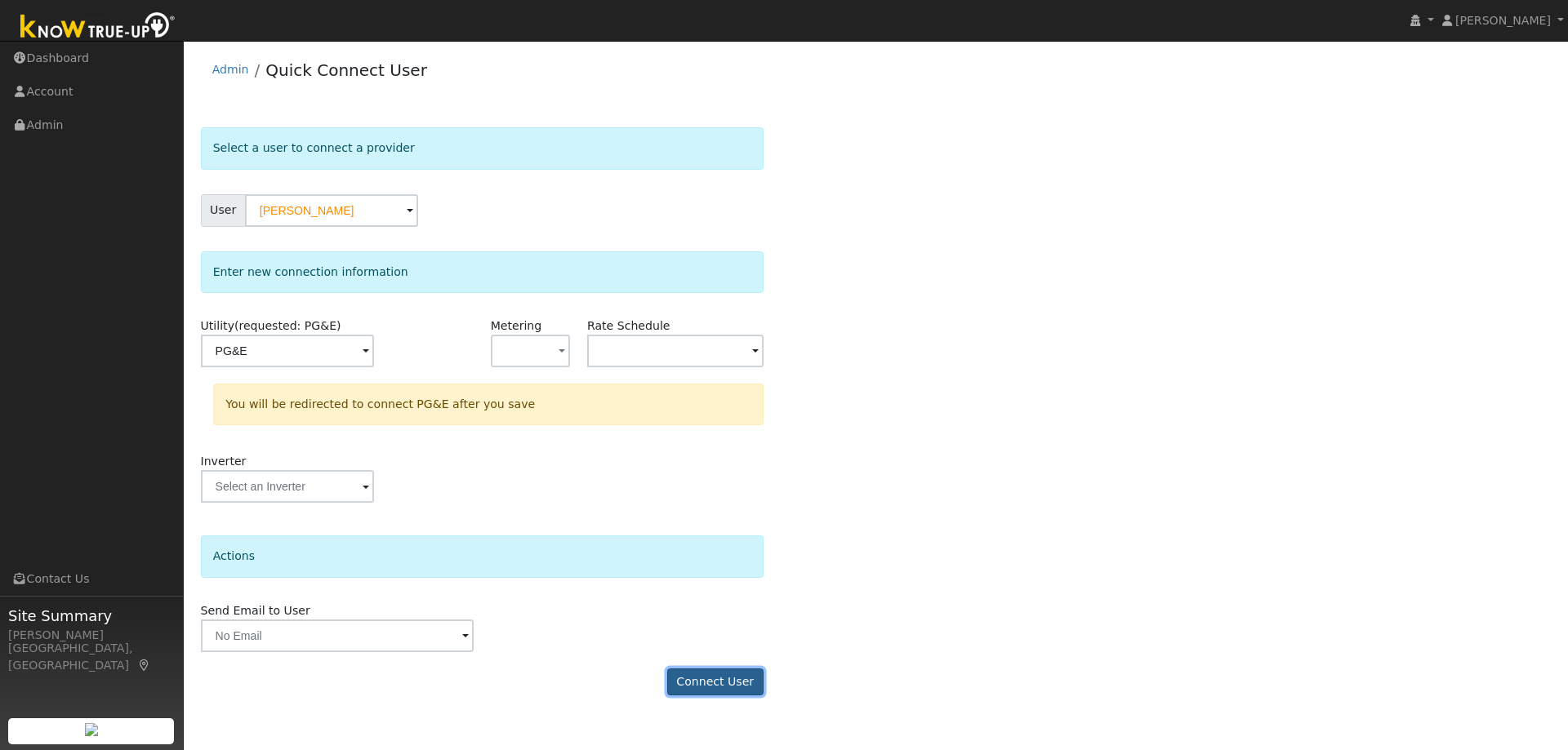
click at [724, 681] on button "Connect User" at bounding box center [715, 683] width 96 height 28
